Goal: Task Accomplishment & Management: Complete application form

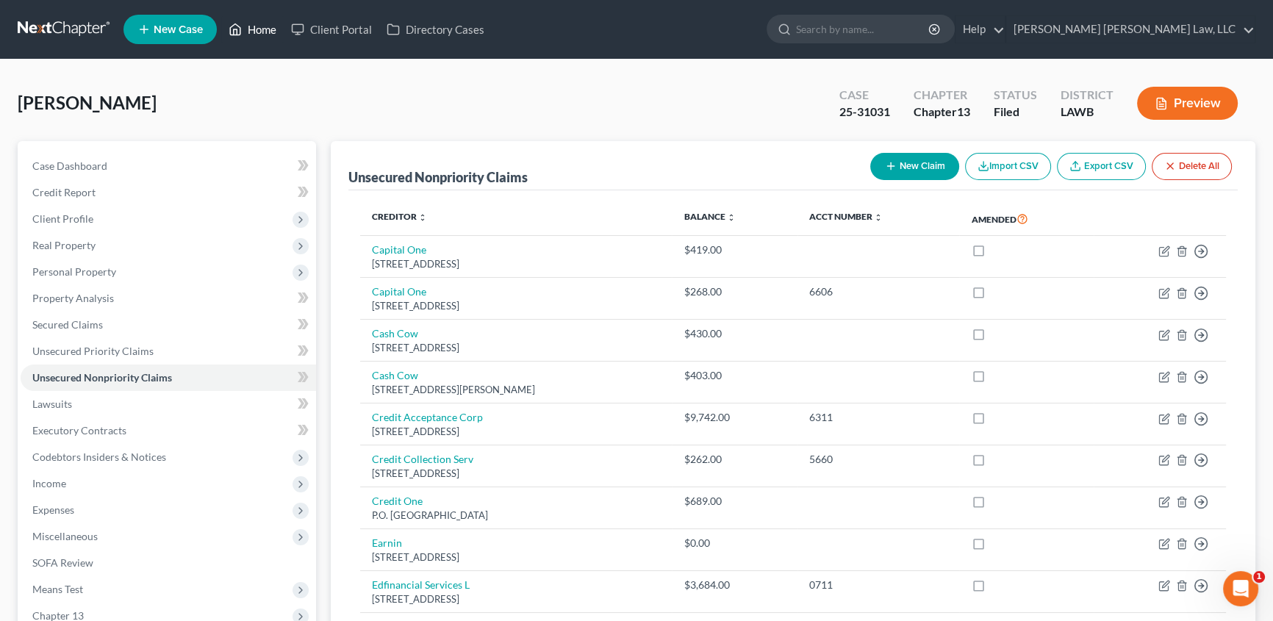
click at [262, 38] on link "Home" at bounding box center [252, 29] width 62 height 26
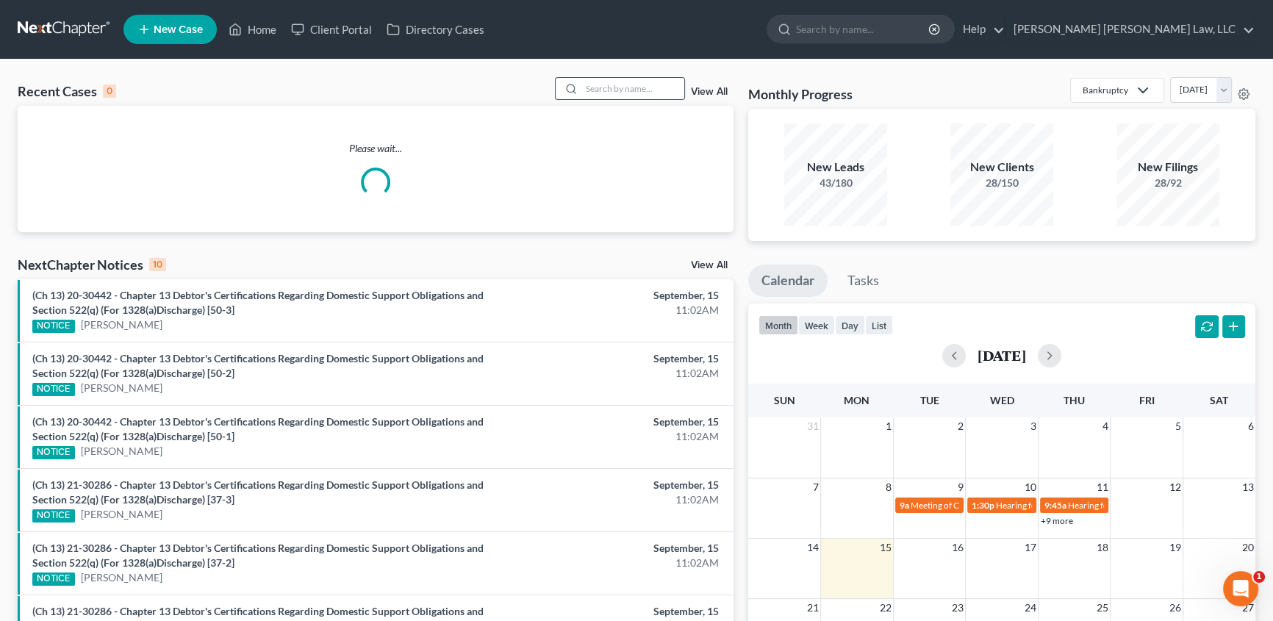
click at [578, 82] on div at bounding box center [569, 88] width 26 height 21
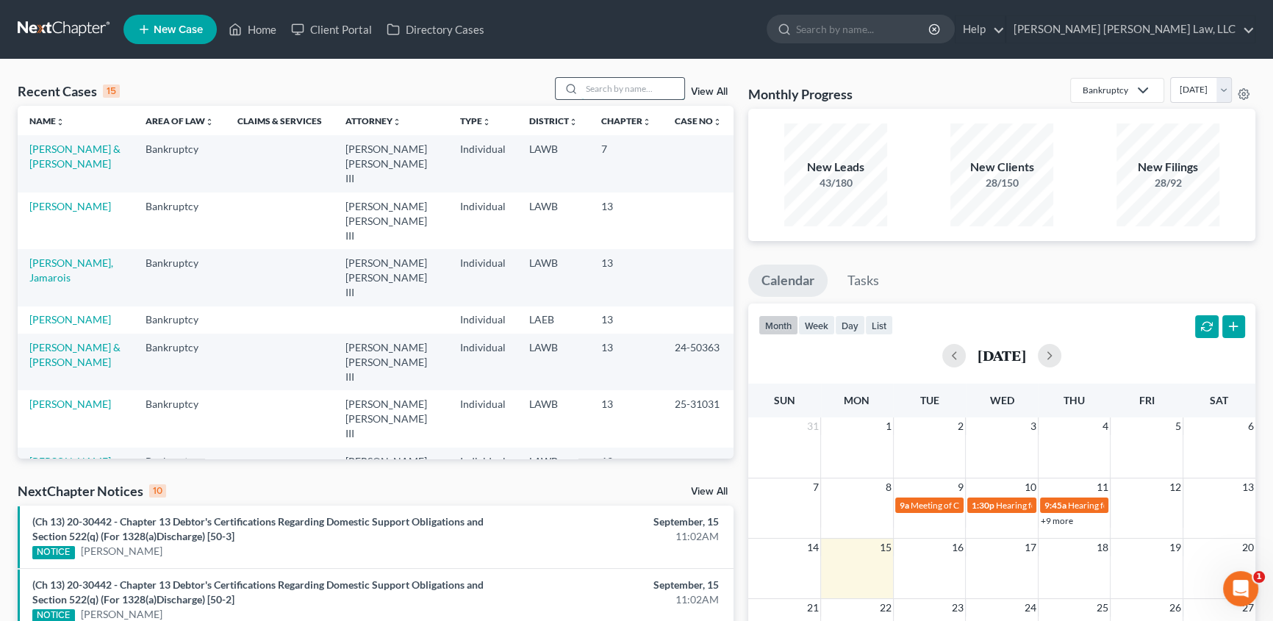
click at [593, 85] on input "search" at bounding box center [632, 88] width 103 height 21
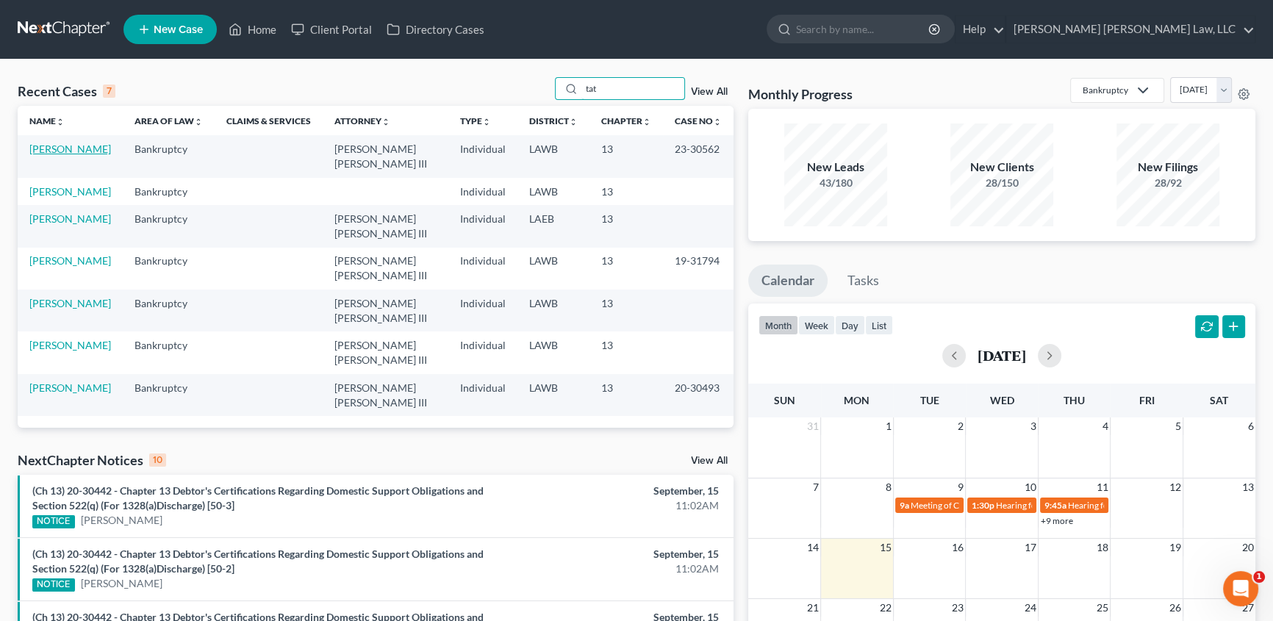
type input "tat"
click at [62, 151] on link "[PERSON_NAME]" at bounding box center [70, 149] width 82 height 12
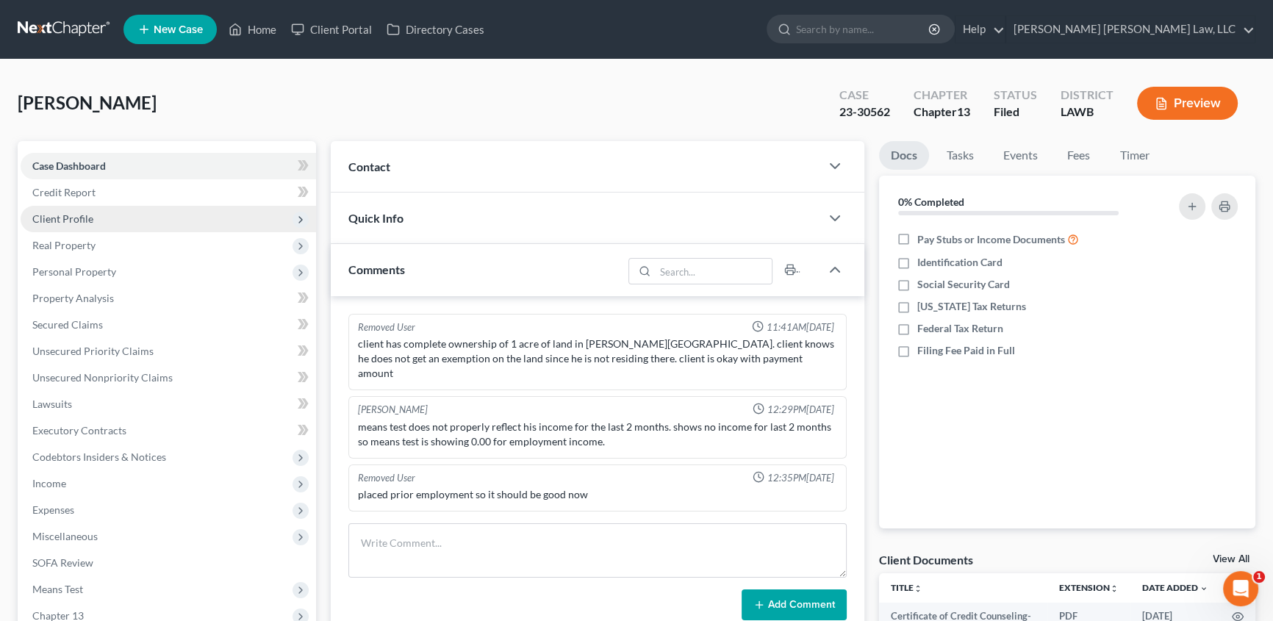
click at [79, 215] on span "Client Profile" at bounding box center [62, 218] width 61 height 12
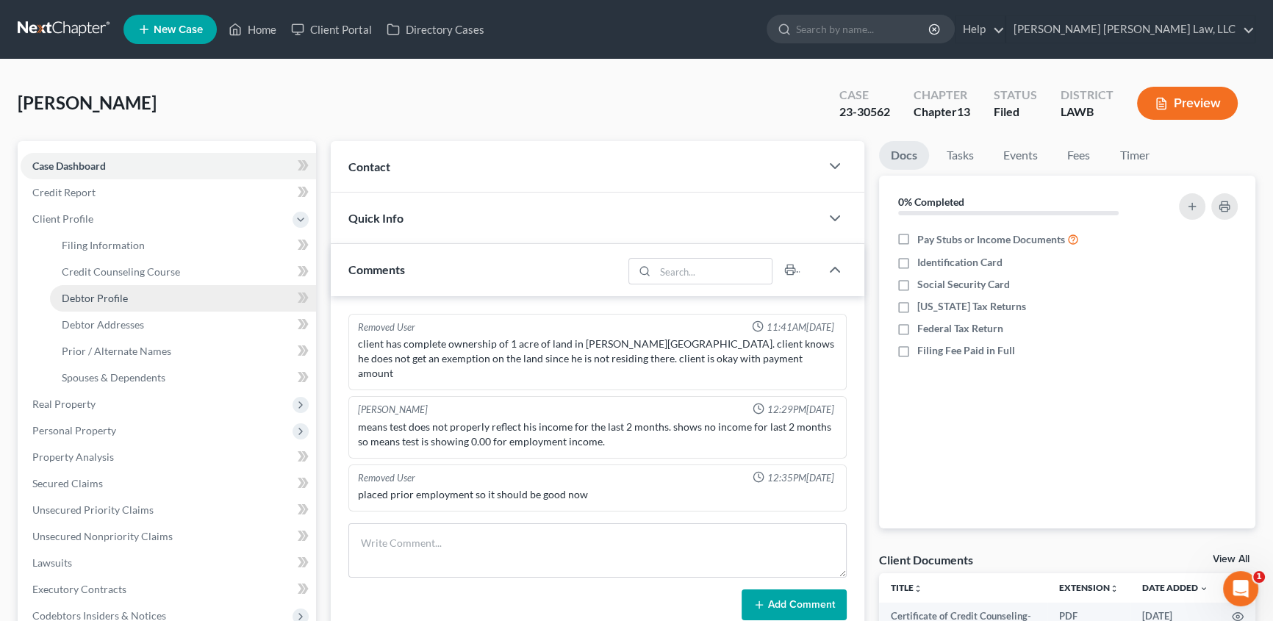
click at [74, 301] on span "Debtor Profile" at bounding box center [95, 298] width 66 height 12
select select "1"
select select "3"
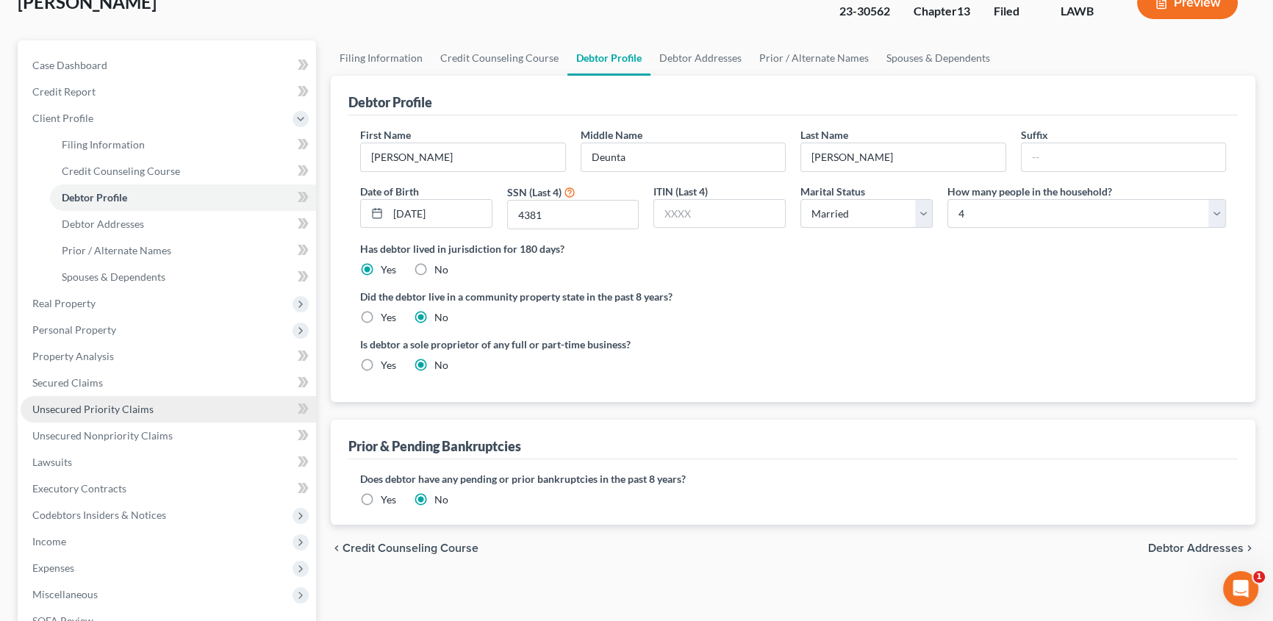
scroll to position [133, 0]
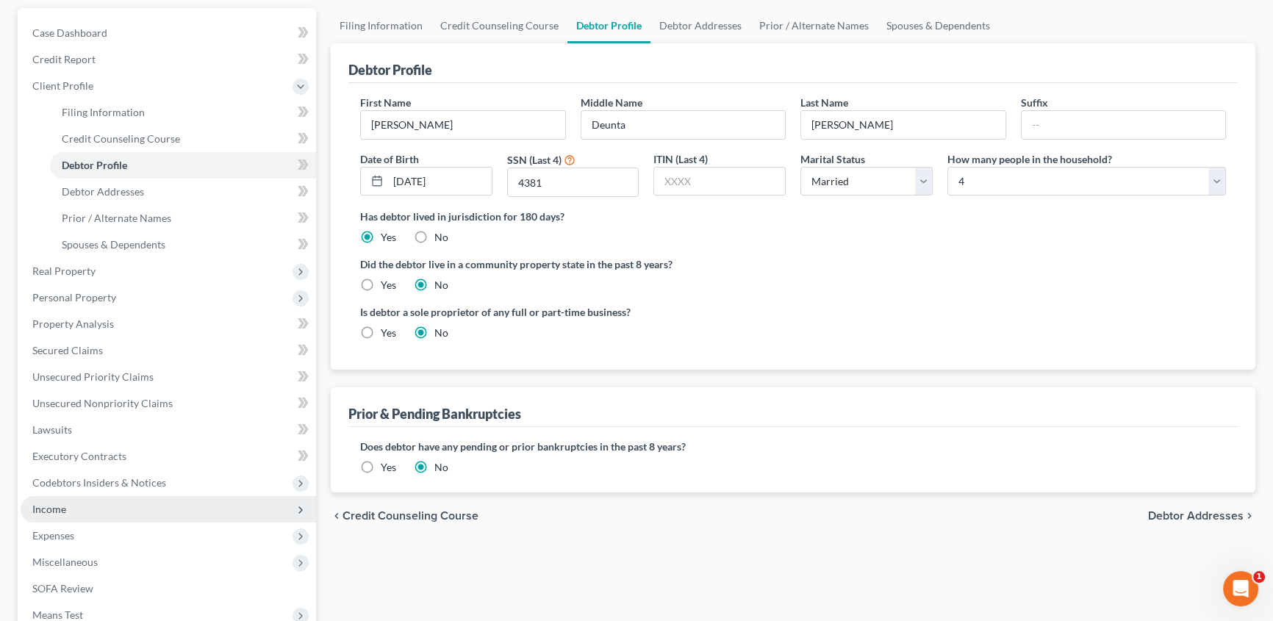
click at [43, 507] on span "Income" at bounding box center [49, 509] width 34 height 12
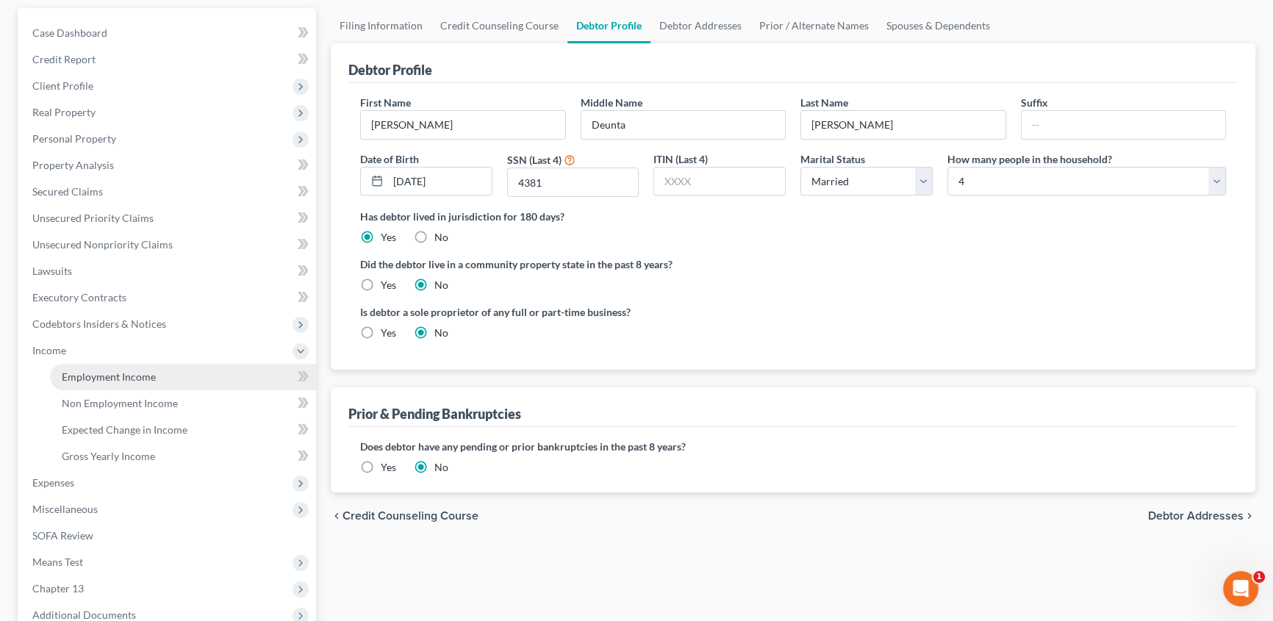
click at [125, 379] on span "Employment Income" at bounding box center [109, 377] width 94 height 12
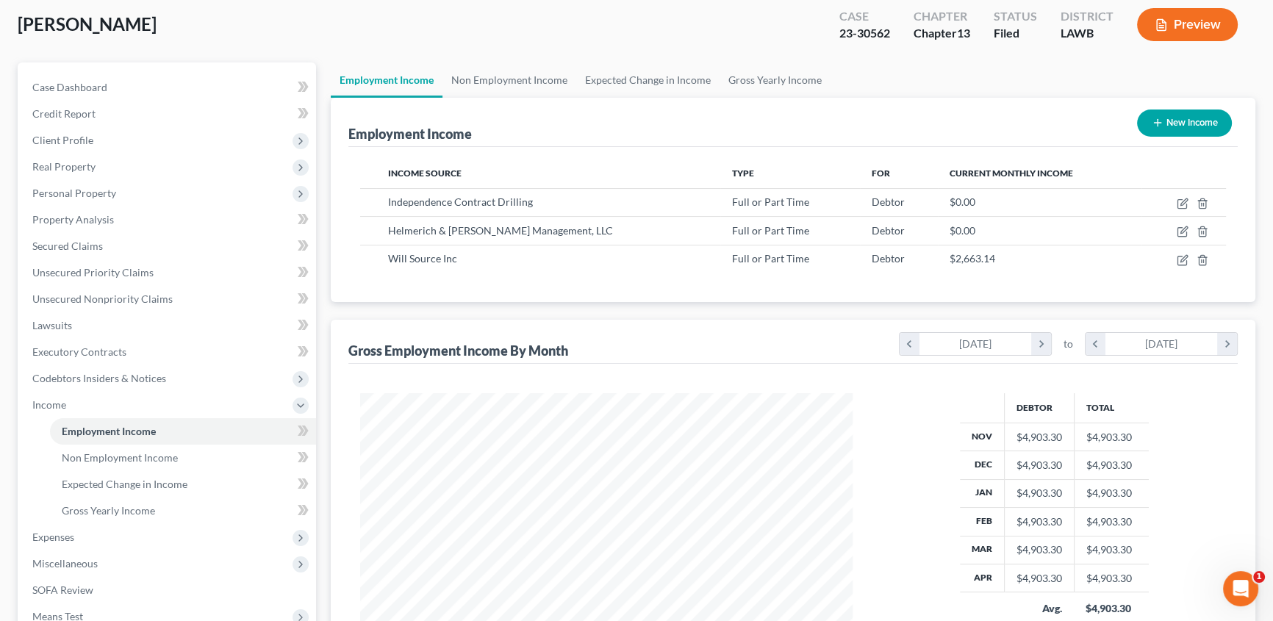
scroll to position [66, 0]
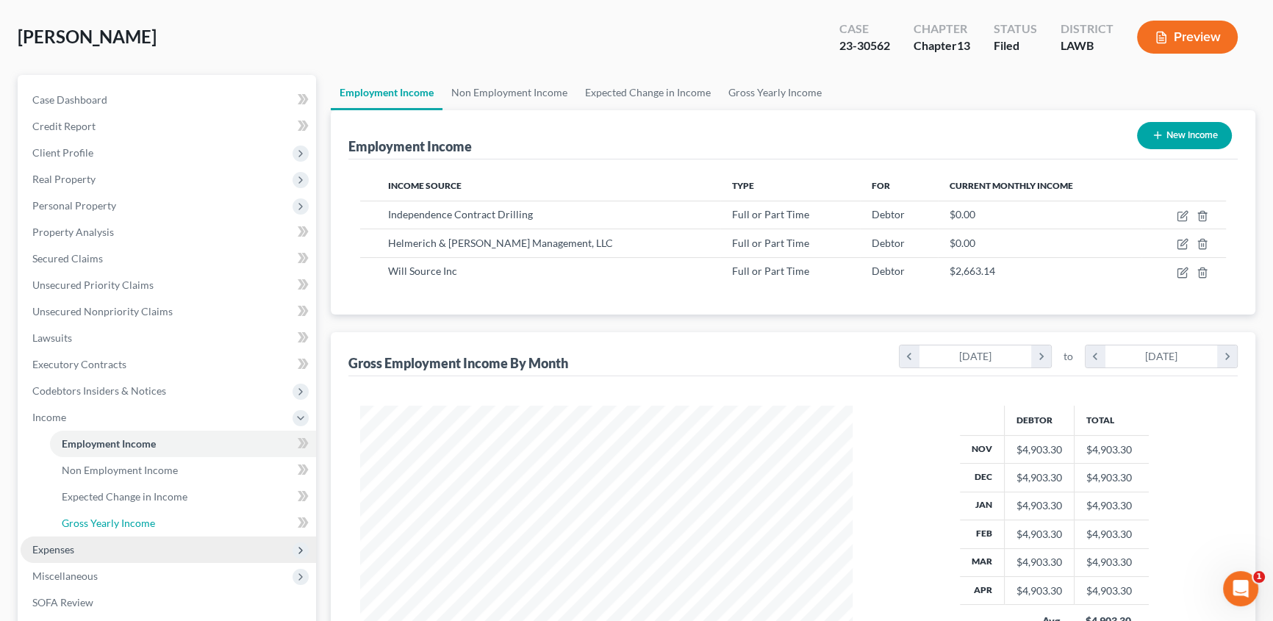
click at [92, 528] on link "Gross Yearly Income" at bounding box center [183, 523] width 266 height 26
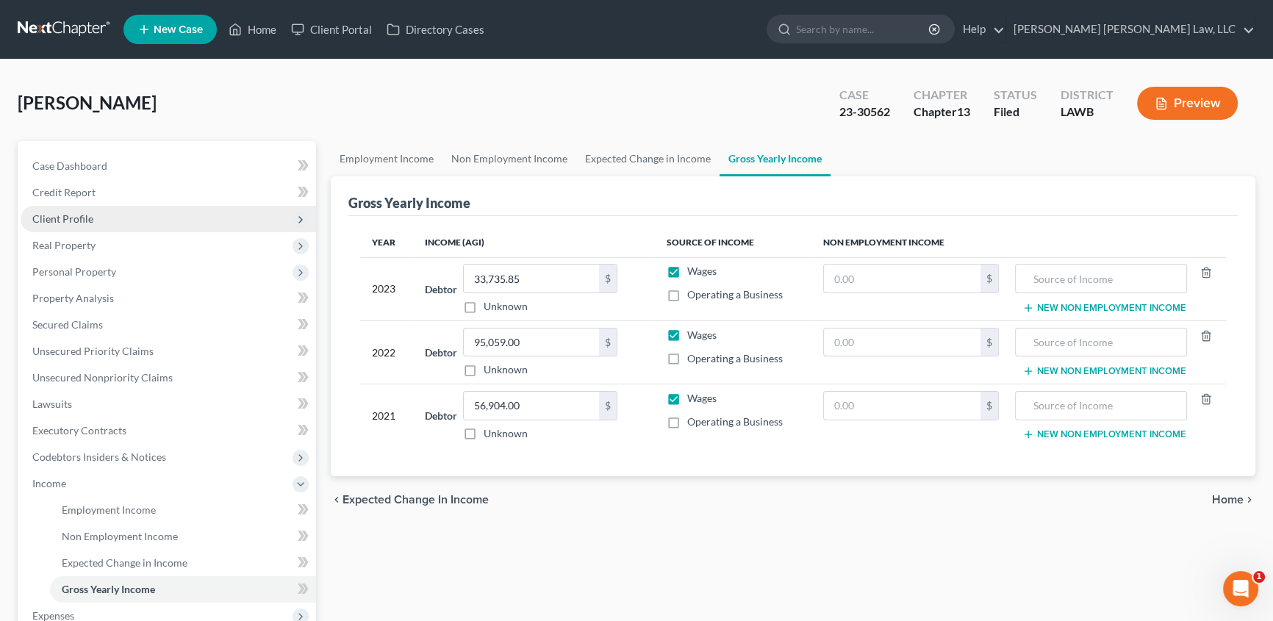
click at [95, 221] on span "Client Profile" at bounding box center [169, 219] width 296 height 26
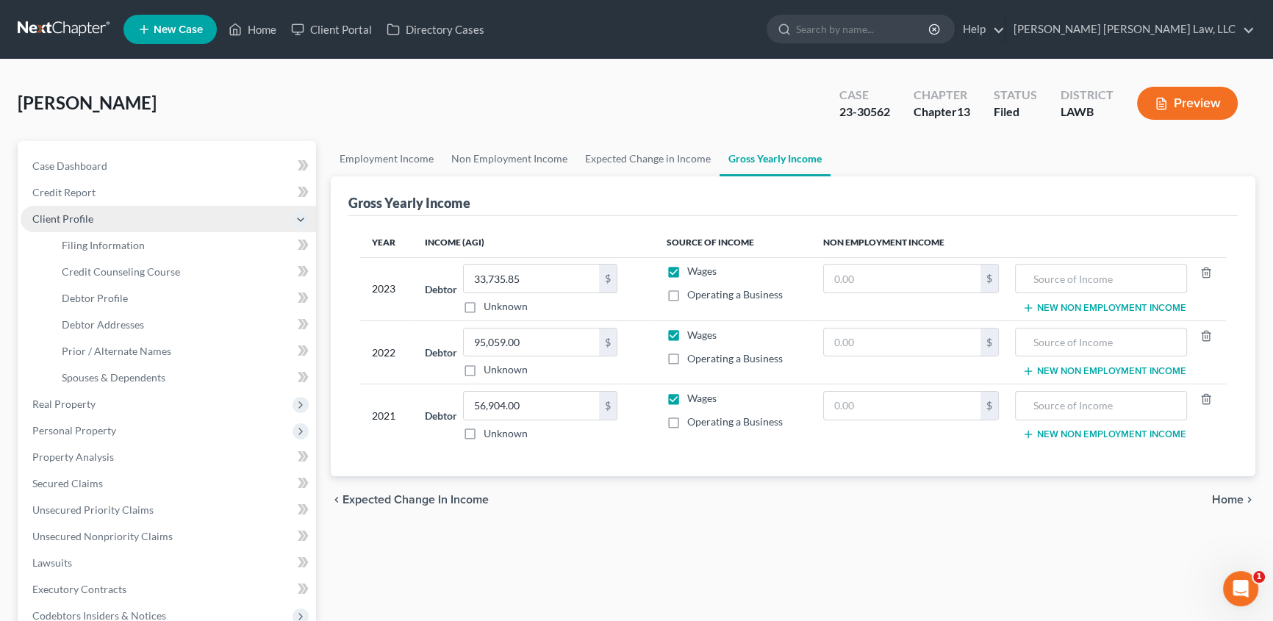
click at [63, 215] on span "Client Profile" at bounding box center [62, 218] width 61 height 12
click at [80, 219] on span "Client Profile" at bounding box center [62, 218] width 61 height 12
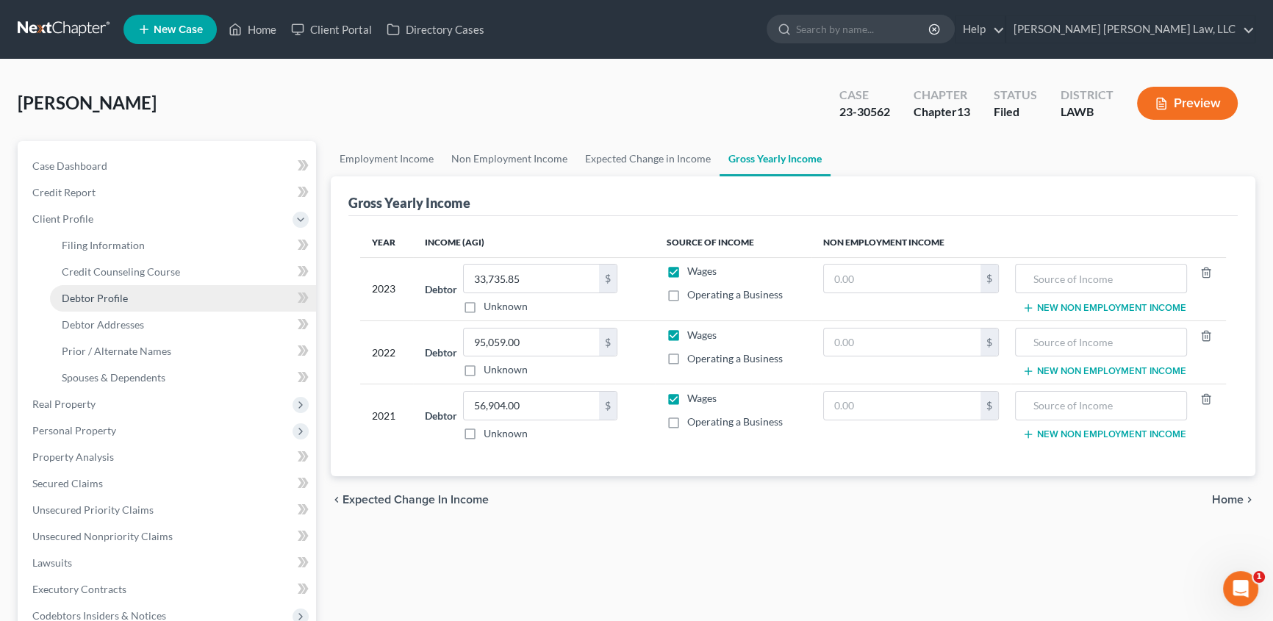
click at [103, 300] on span "Debtor Profile" at bounding box center [95, 298] width 66 height 12
select select "1"
select select "3"
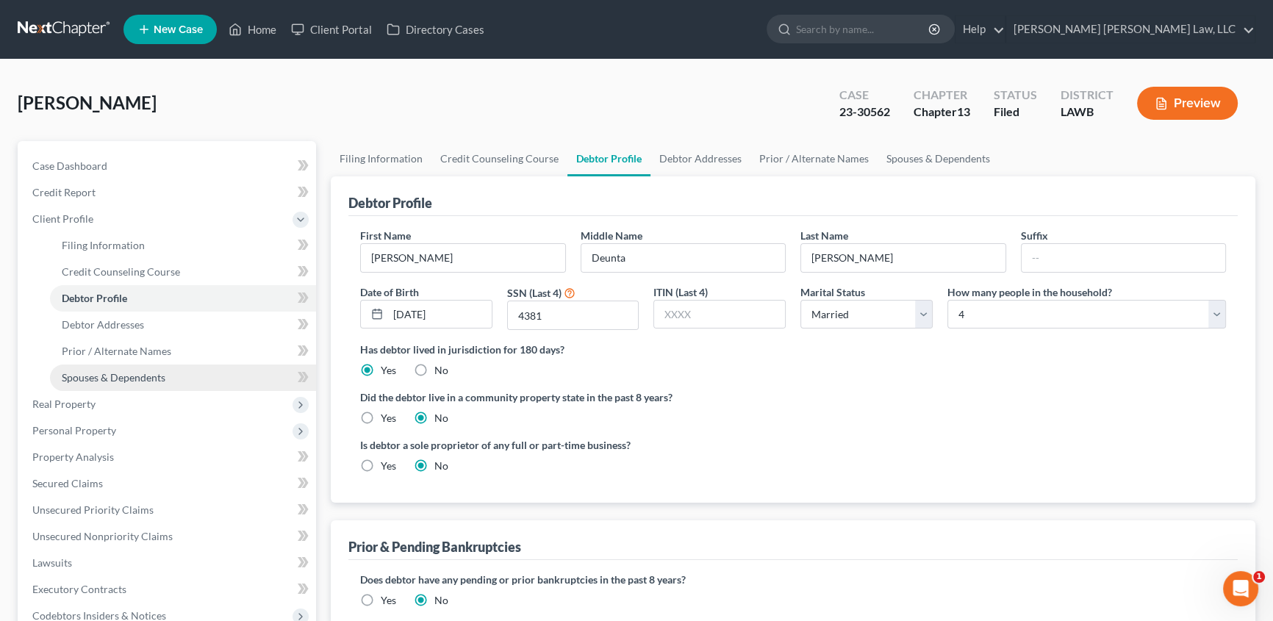
click at [110, 372] on span "Spouses & Dependents" at bounding box center [114, 377] width 104 height 12
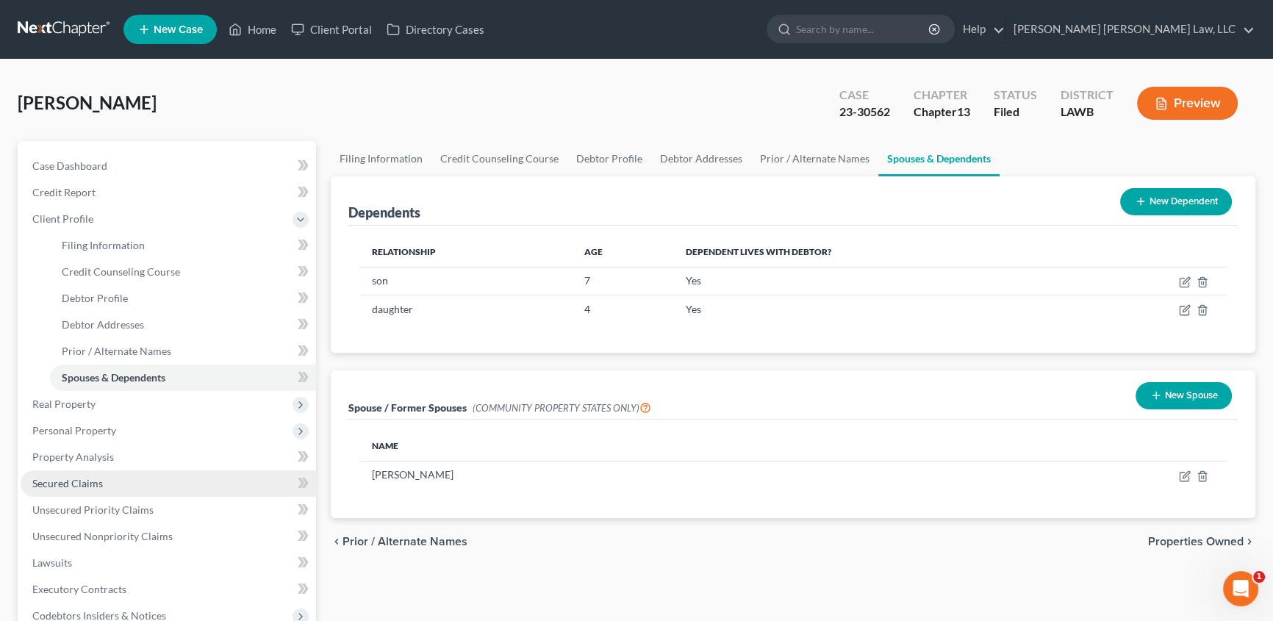
click at [73, 482] on span "Secured Claims" at bounding box center [67, 483] width 71 height 12
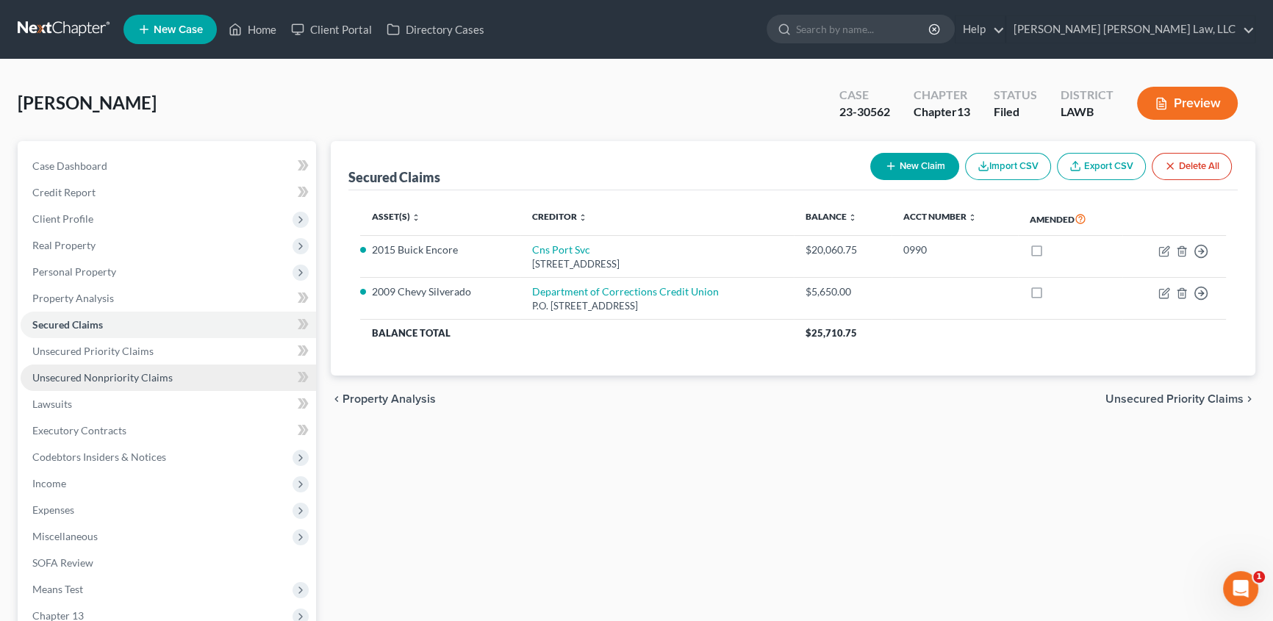
click at [116, 384] on link "Unsecured Nonpriority Claims" at bounding box center [169, 378] width 296 height 26
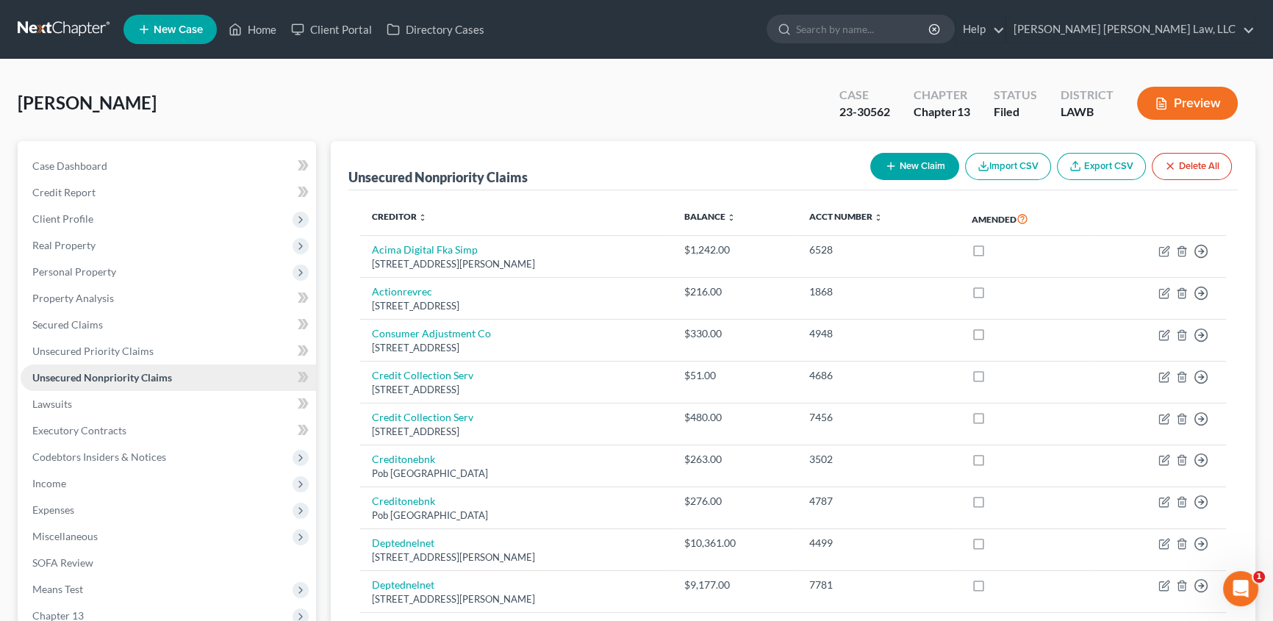
drag, startPoint x: 74, startPoint y: 246, endPoint x: 282, endPoint y: 362, distance: 237.6
click at [74, 246] on span "Real Property" at bounding box center [63, 245] width 63 height 12
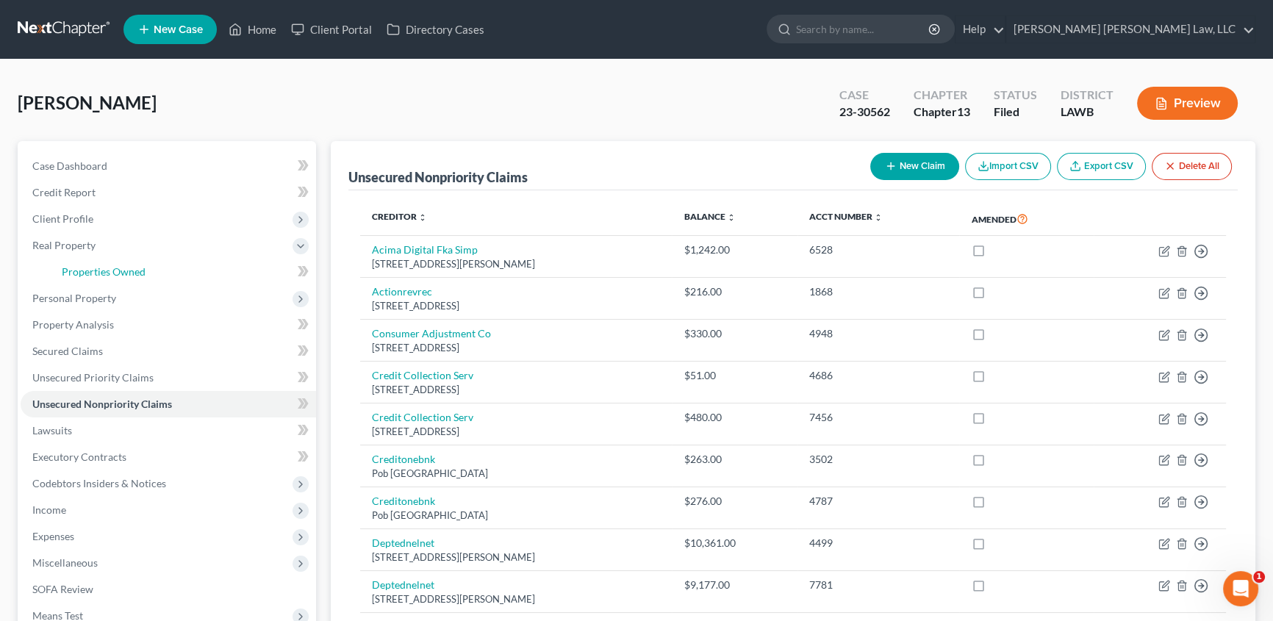
drag, startPoint x: 109, startPoint y: 265, endPoint x: 319, endPoint y: 284, distance: 211.2
click at [109, 265] on span "Properties Owned" at bounding box center [104, 271] width 84 height 12
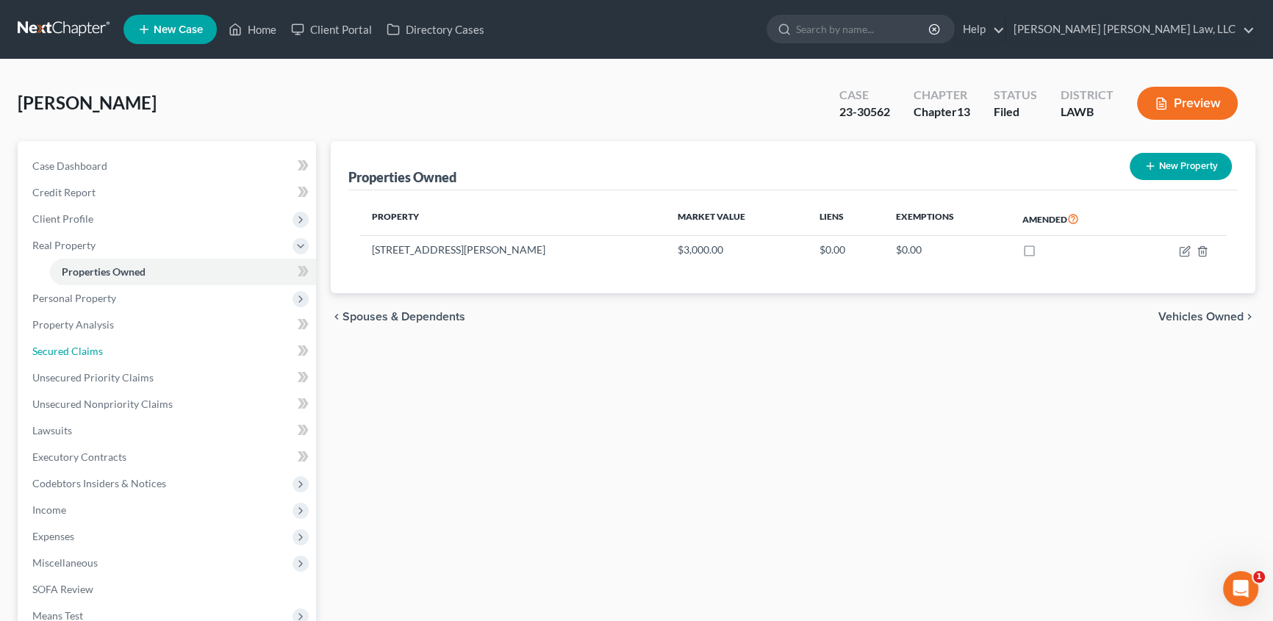
drag, startPoint x: 99, startPoint y: 349, endPoint x: 323, endPoint y: 395, distance: 228.1
click at [98, 347] on span "Secured Claims" at bounding box center [67, 351] width 71 height 12
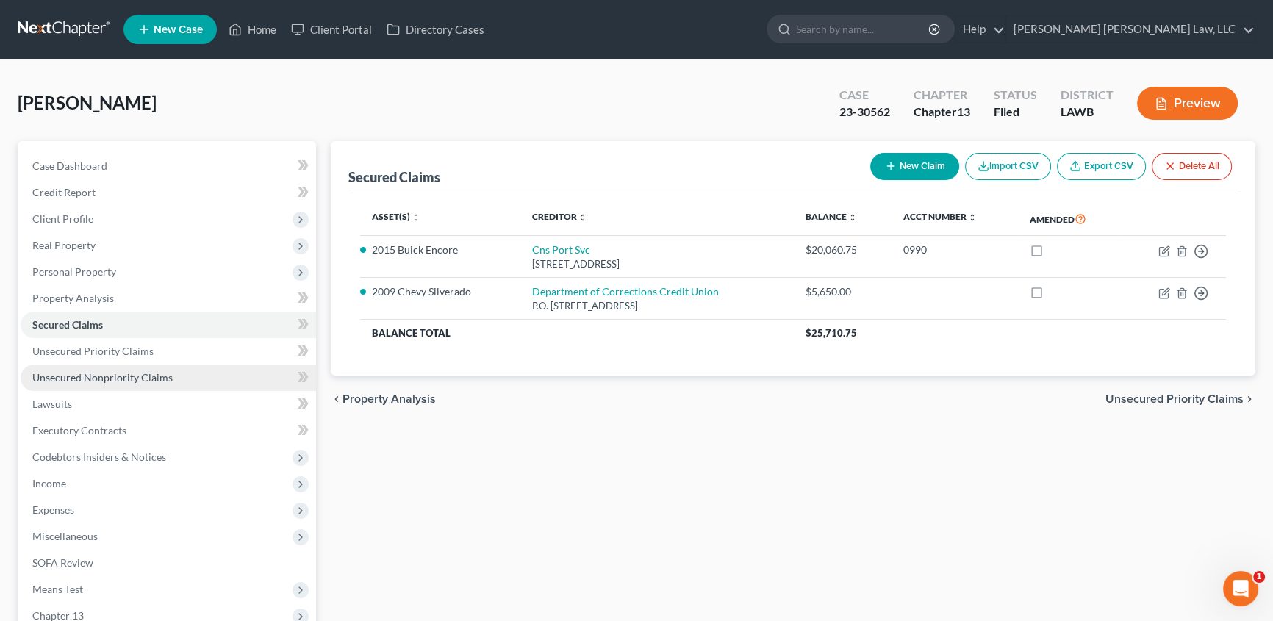
click at [62, 376] on span "Unsecured Nonpriority Claims" at bounding box center [102, 377] width 140 height 12
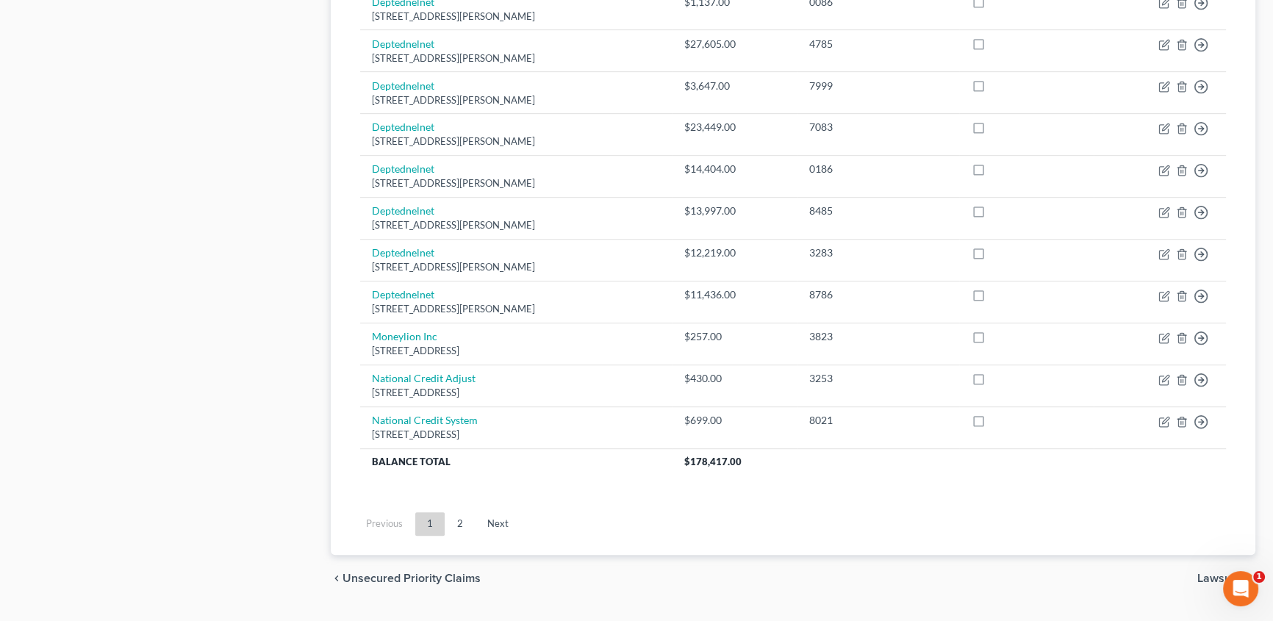
scroll to position [1069, 0]
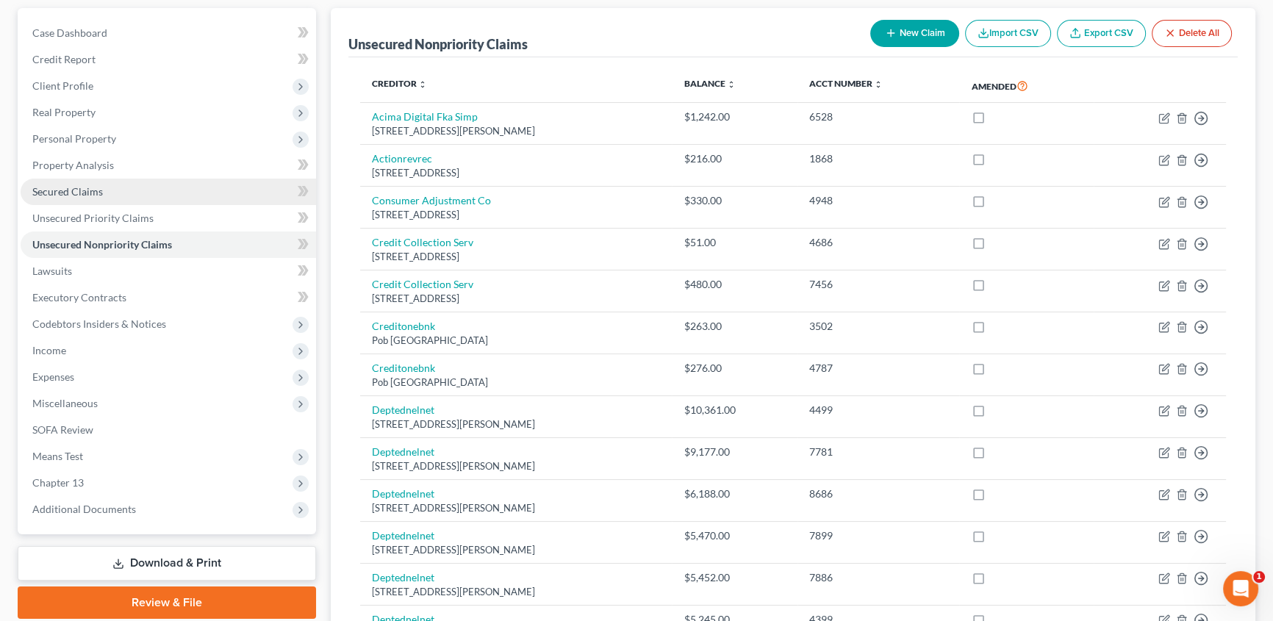
click at [47, 191] on span "Secured Claims" at bounding box center [67, 191] width 71 height 12
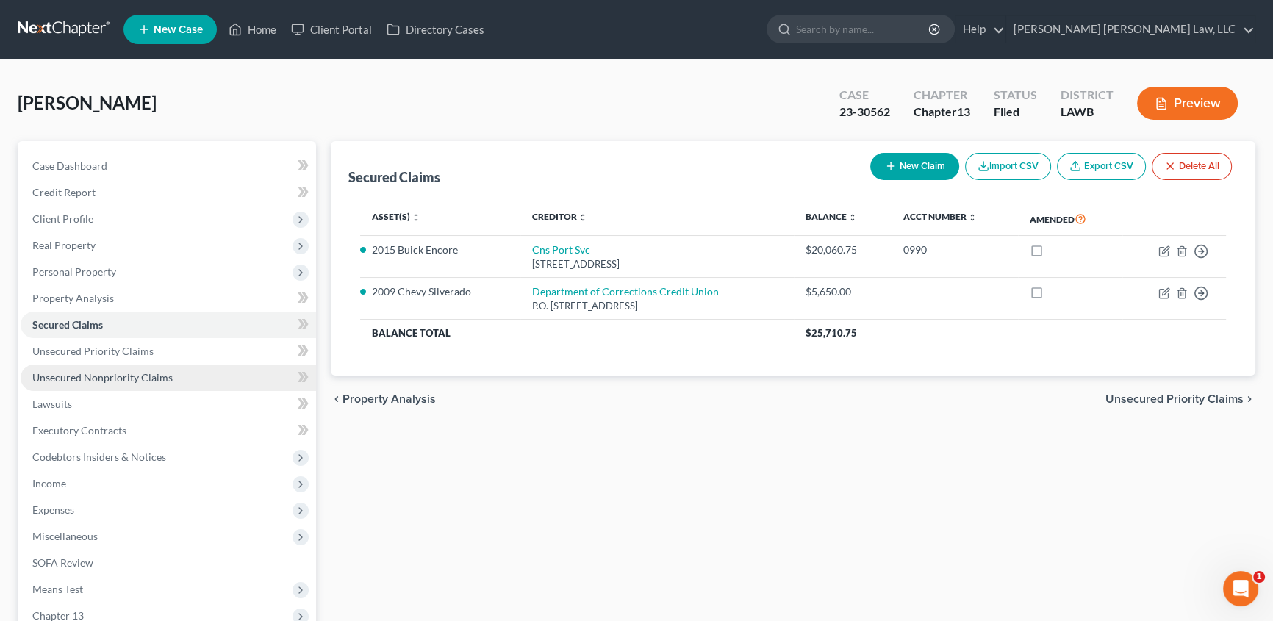
drag, startPoint x: 101, startPoint y: 381, endPoint x: 112, endPoint y: 389, distance: 13.7
click at [101, 381] on span "Unsecured Nonpriority Claims" at bounding box center [102, 377] width 140 height 12
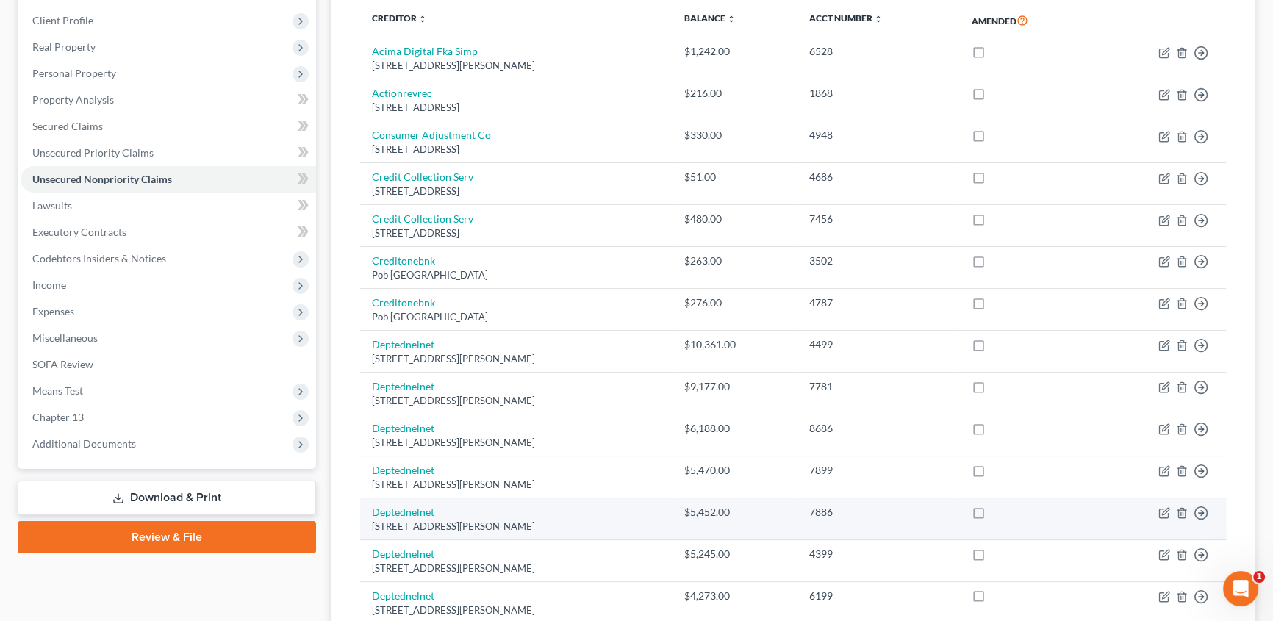
scroll to position [200, 0]
